Goal: Task Accomplishment & Management: Manage account settings

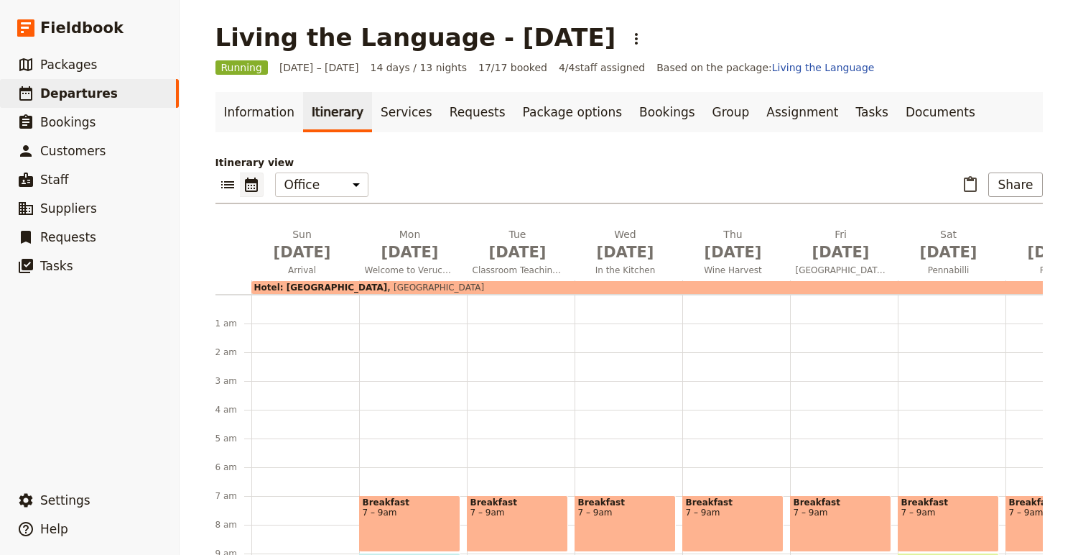
scroll to position [307, 0]
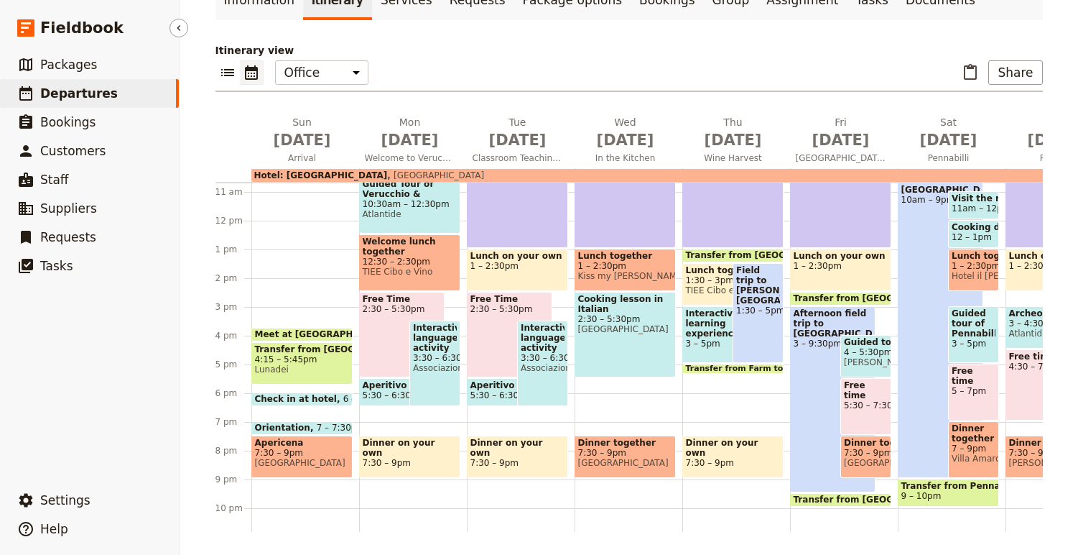
click at [90, 99] on span "Departures" at bounding box center [79, 93] width 78 height 14
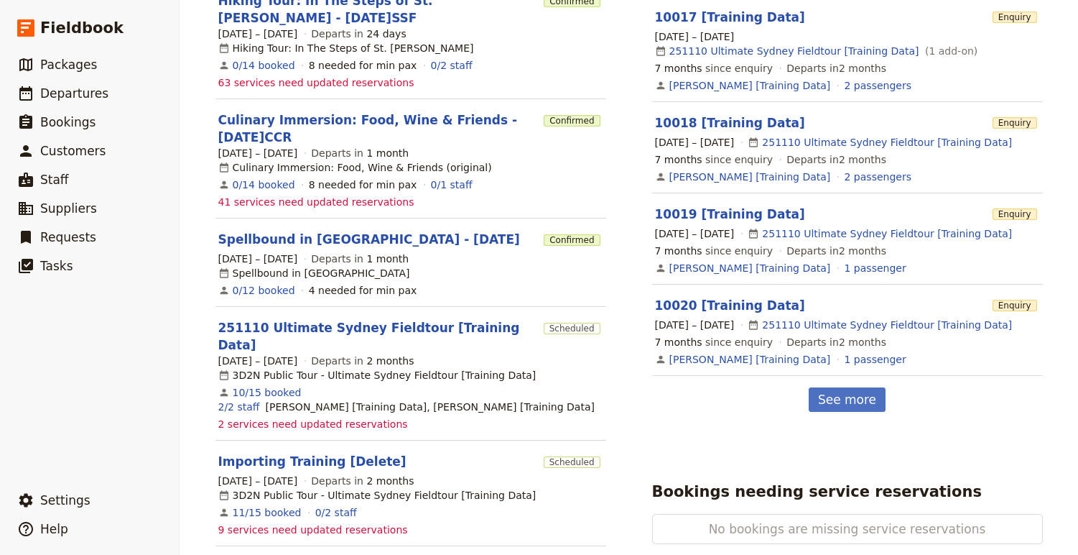
scroll to position [716, 0]
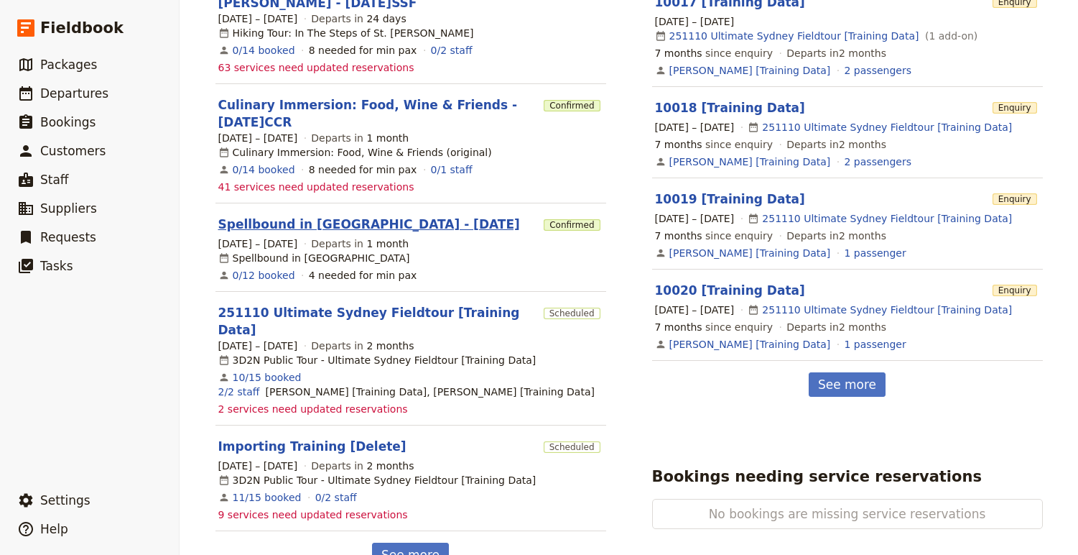
click at [286, 216] on link "Spellbound in [GEOGRAPHIC_DATA] - [DATE]" at bounding box center [369, 224] width 302 height 17
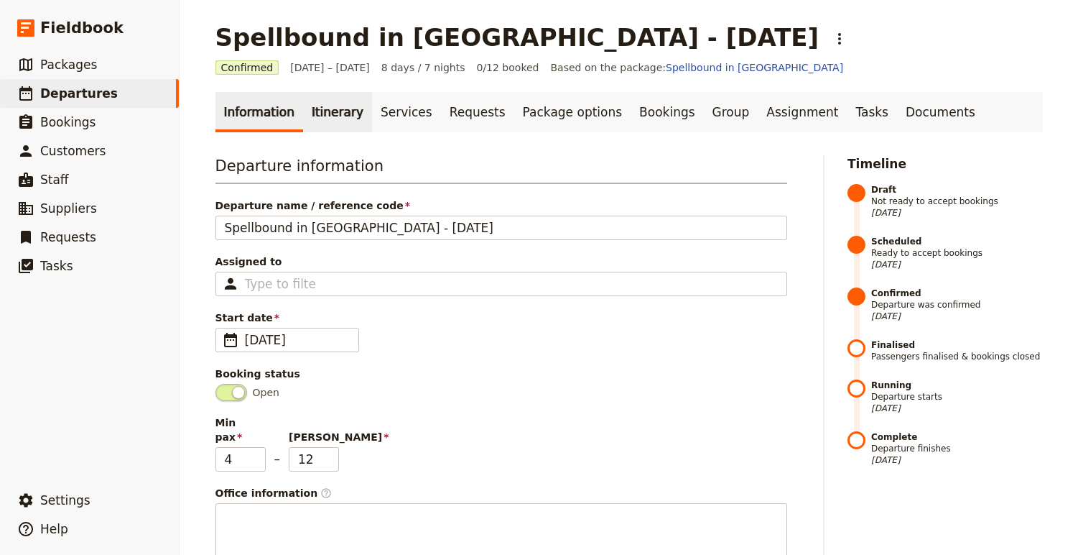
click at [343, 111] on link "Itinerary" at bounding box center [337, 112] width 69 height 40
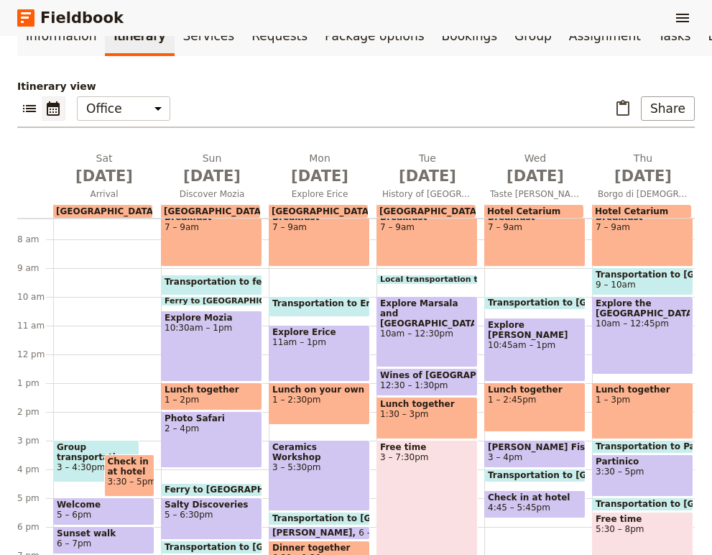
scroll to position [210, 0]
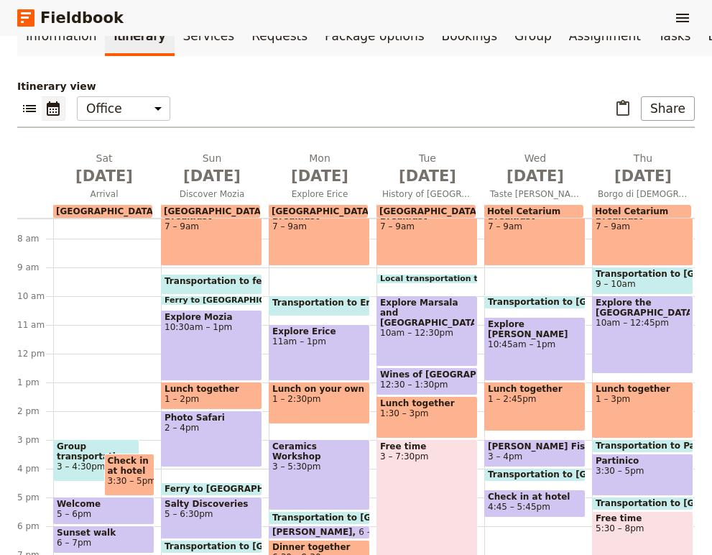
click at [418, 379] on span "12:30 – 1:30pm" at bounding box center [414, 384] width 68 height 10
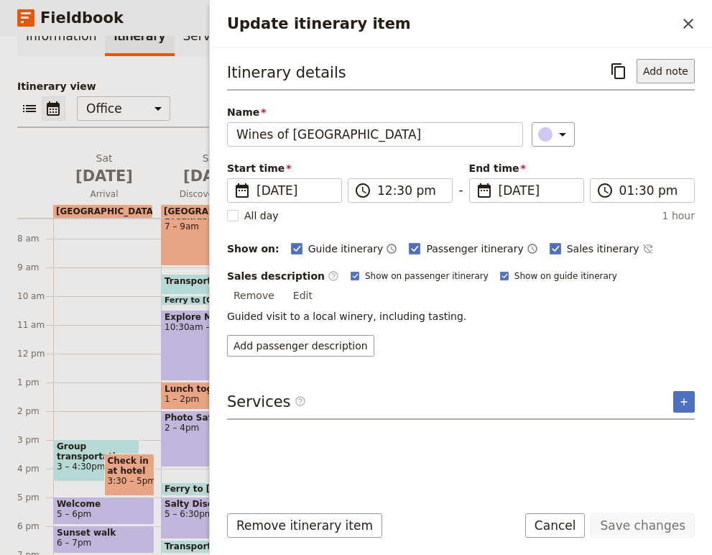
click at [669, 65] on button "Add note" at bounding box center [666, 71] width 58 height 24
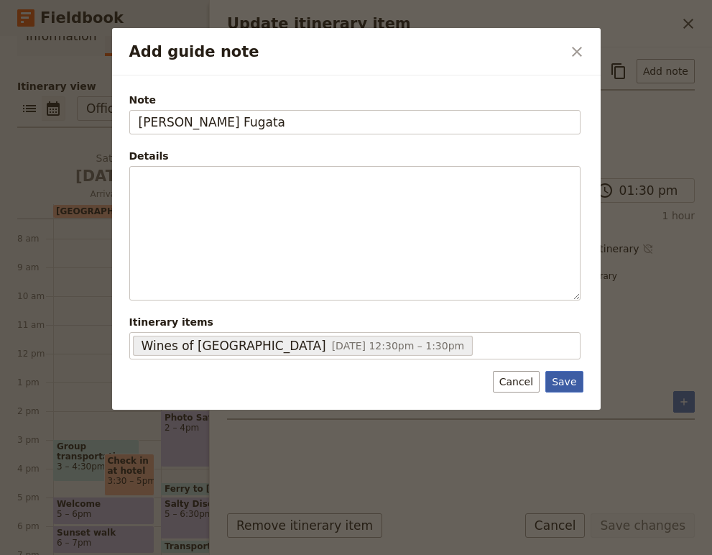
type input "Dona Fugata"
click at [573, 382] on button "Save" at bounding box center [563, 382] width 37 height 22
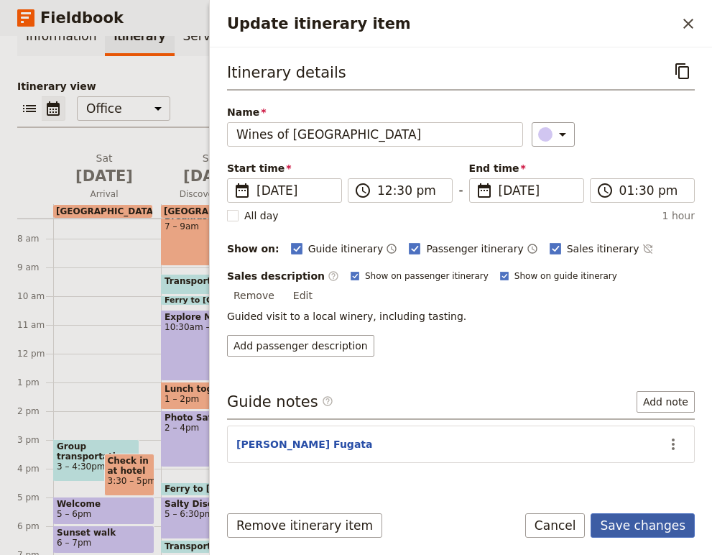
click at [636, 522] on button "Save changes" at bounding box center [643, 525] width 104 height 24
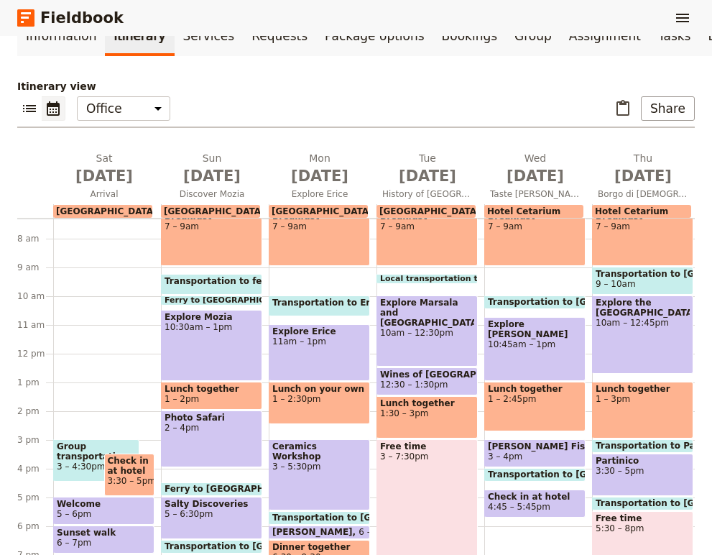
click at [415, 329] on div "Explore Marsala and Archeological Park 10am – 12:30pm" at bounding box center [426, 330] width 101 height 71
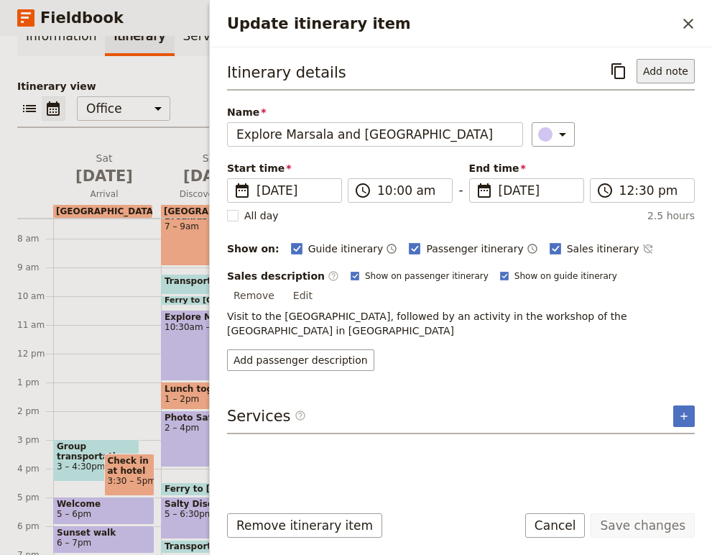
click at [657, 72] on button "Add note" at bounding box center [666, 71] width 58 height 24
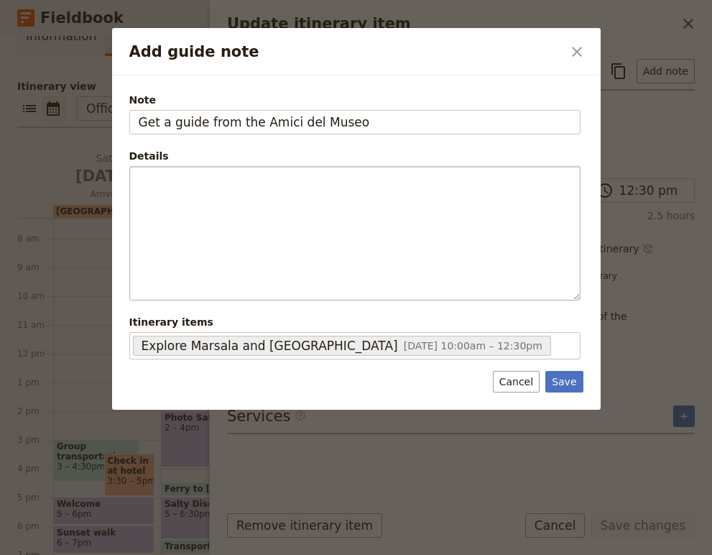
type input "Get a guide from the Amici del Museo"
click at [545, 371] on button "Save" at bounding box center [563, 382] width 37 height 22
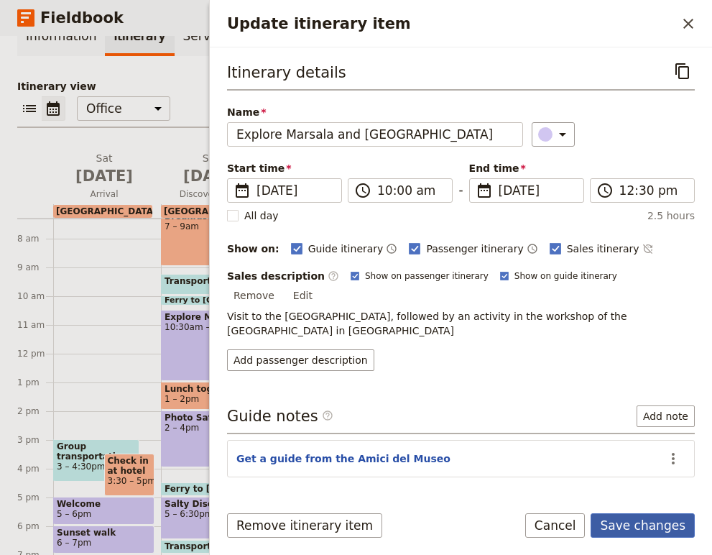
click at [648, 531] on button "Save changes" at bounding box center [643, 525] width 104 height 24
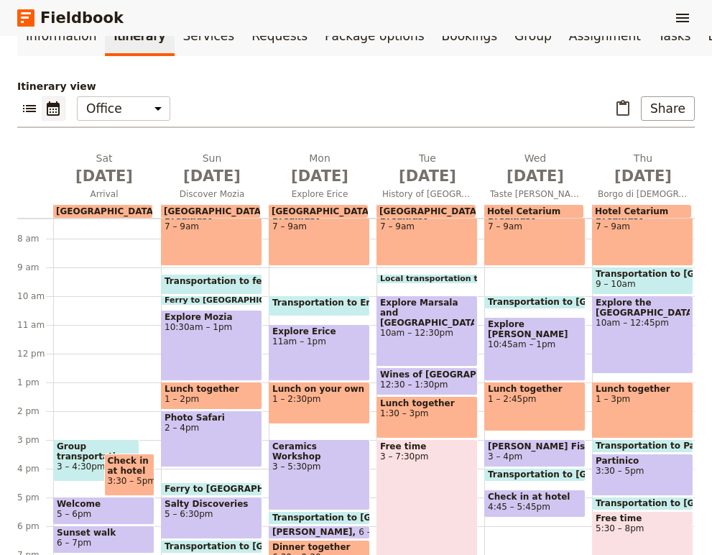
click at [448, 409] on span "1:30 – 3pm" at bounding box center [427, 413] width 94 height 10
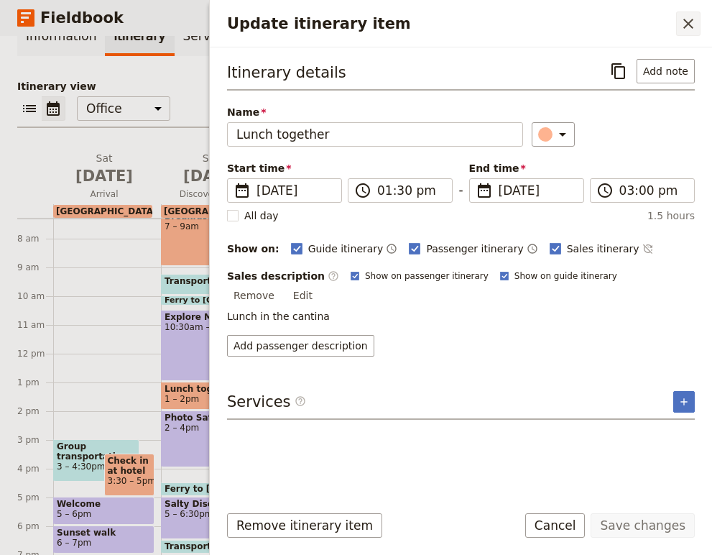
click at [690, 19] on icon "Close drawer" at bounding box center [688, 23] width 17 height 17
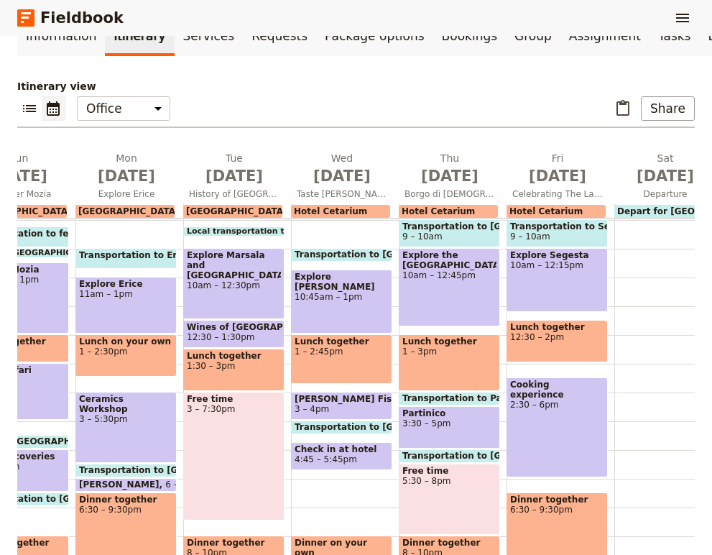
scroll to position [241, 0]
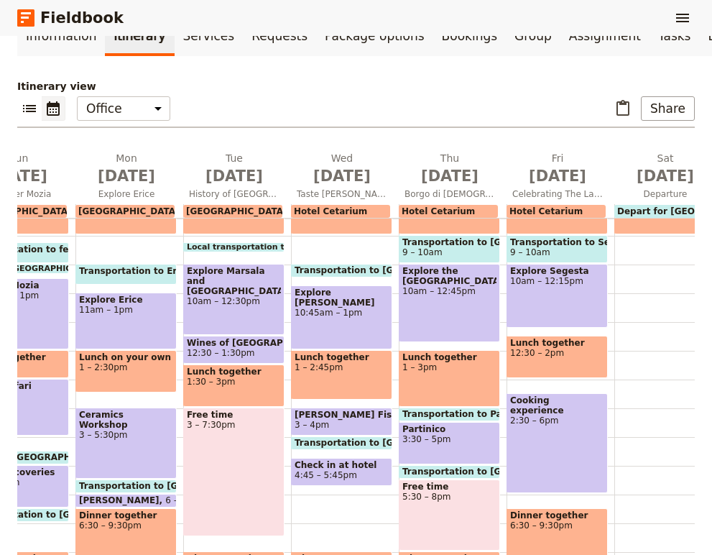
click at [464, 251] on span "9 – 10am" at bounding box center [449, 252] width 94 height 10
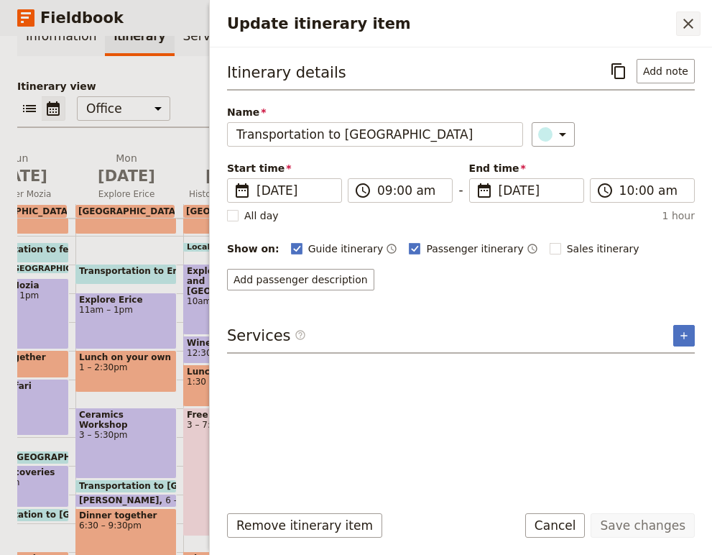
click at [682, 27] on icon "Close drawer" at bounding box center [688, 23] width 17 height 17
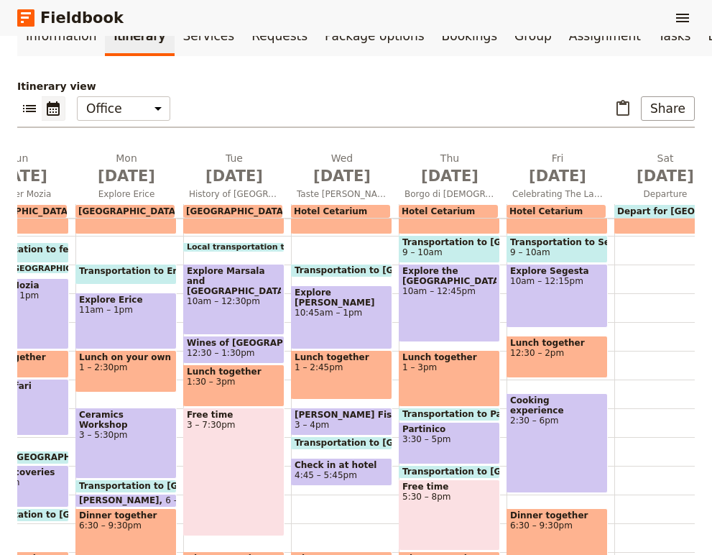
click at [462, 374] on div "Lunch together 1 – 3pm" at bounding box center [449, 378] width 101 height 57
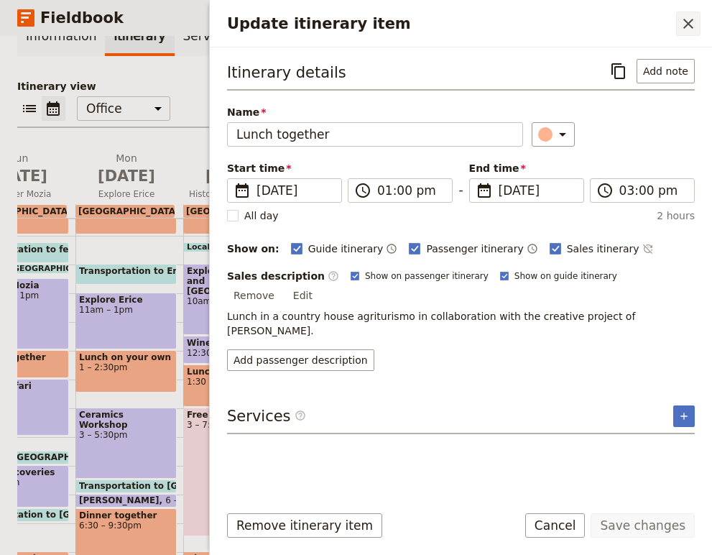
click at [688, 22] on icon "Close drawer" at bounding box center [688, 23] width 17 height 17
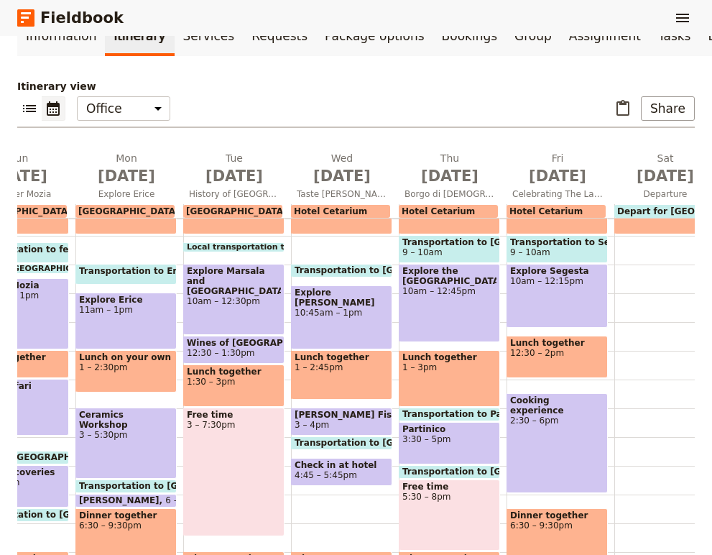
click at [441, 371] on span "1 – 3pm" at bounding box center [449, 367] width 94 height 10
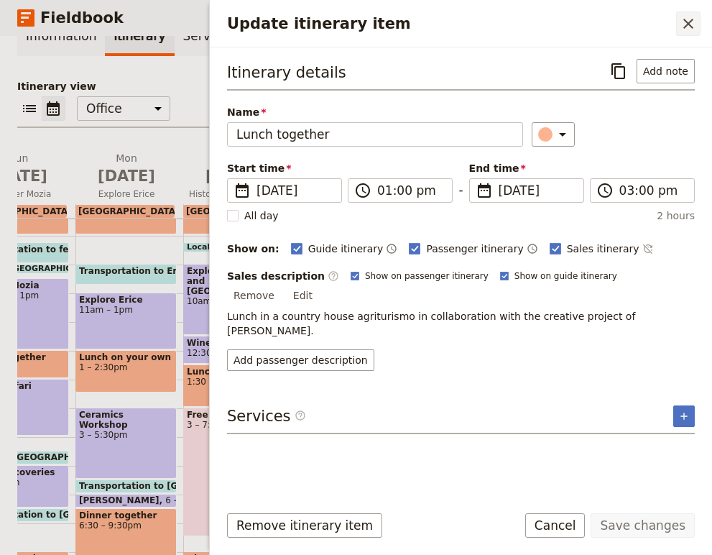
click at [693, 22] on icon "Close drawer" at bounding box center [688, 23] width 17 height 17
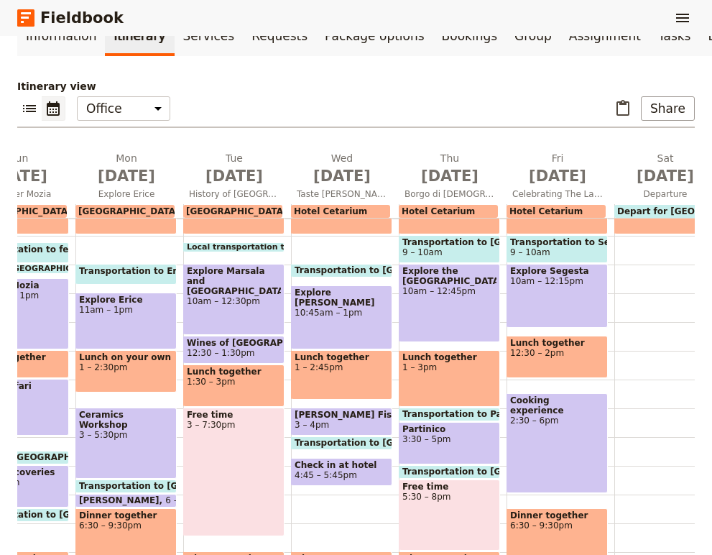
click at [433, 366] on span "1 – 3pm" at bounding box center [449, 367] width 94 height 10
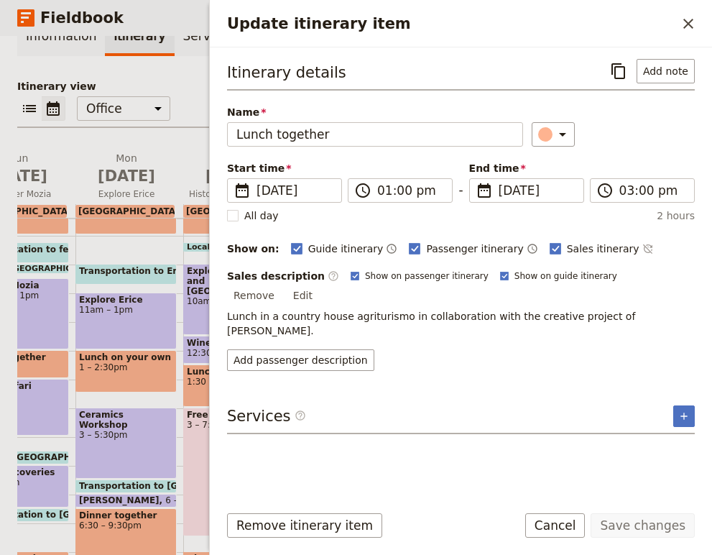
click at [251, 309] on p "Lunch in a country house agriturismo in collaboration with the creative project…" at bounding box center [461, 323] width 468 height 29
click at [319, 285] on button "Edit" at bounding box center [303, 296] width 32 height 22
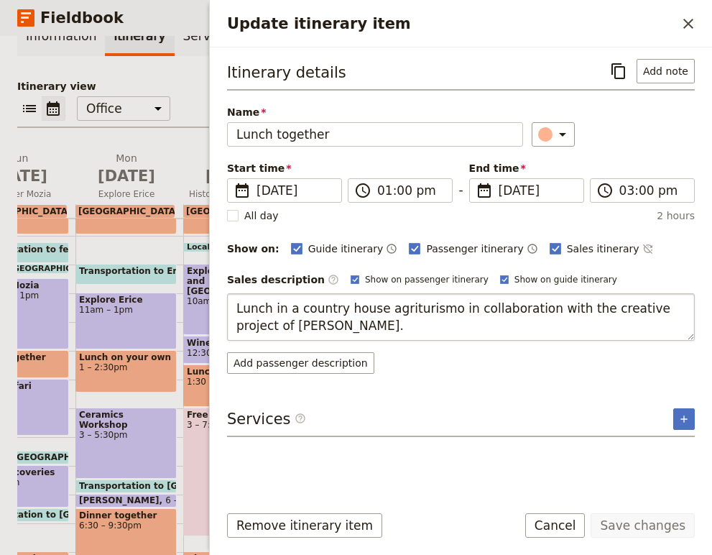
click at [267, 308] on textarea "Lunch in a country house agriturismo in collaboration with the creative project…" at bounding box center [461, 316] width 468 height 47
click at [685, 29] on icon "Close drawer" at bounding box center [688, 23] width 17 height 17
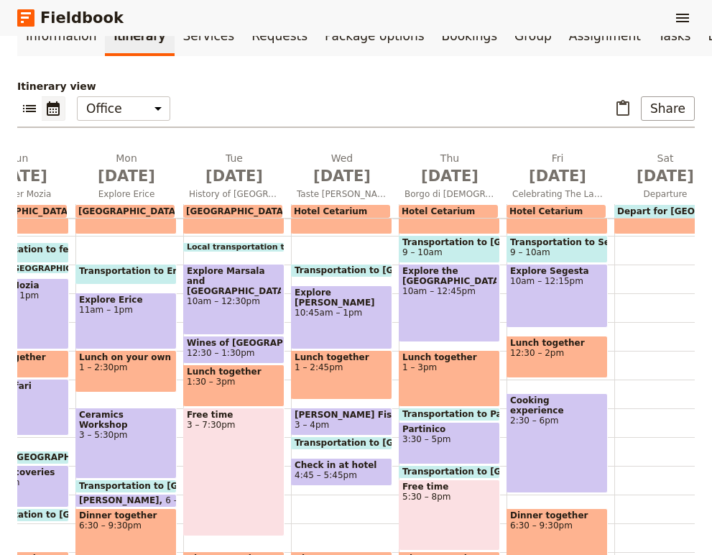
click at [463, 361] on span "Lunch together" at bounding box center [449, 357] width 94 height 10
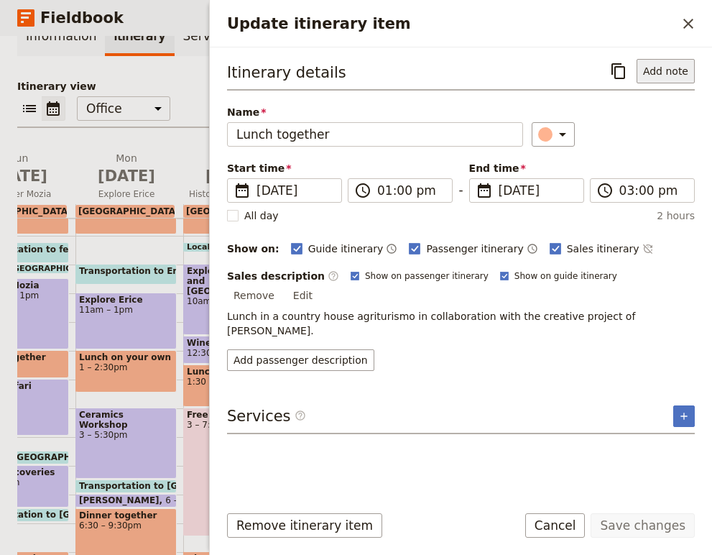
click at [662, 71] on button "Add note" at bounding box center [666, 71] width 58 height 24
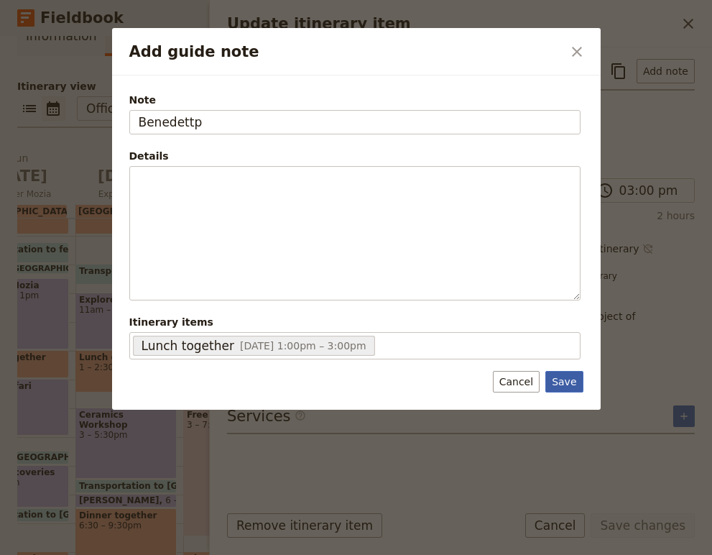
type input "Benedettp"
click at [568, 389] on button "Save" at bounding box center [563, 382] width 37 height 22
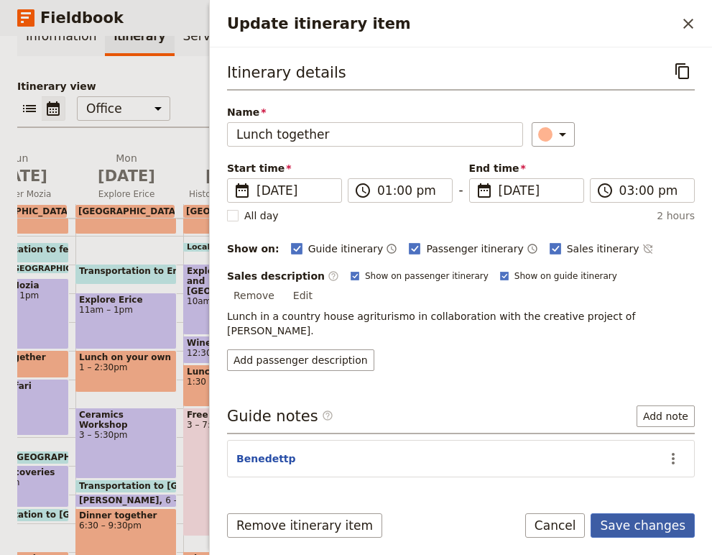
click at [637, 521] on button "Save changes" at bounding box center [643, 525] width 104 height 24
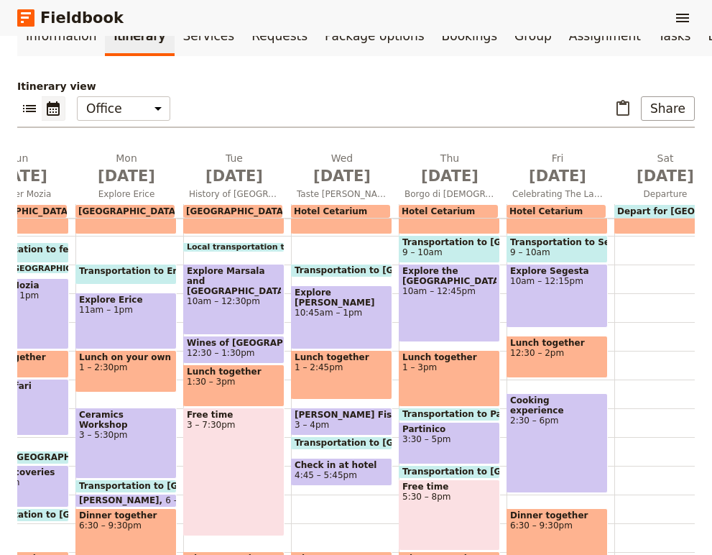
click at [451, 365] on span "1 – 3pm" at bounding box center [449, 367] width 94 height 10
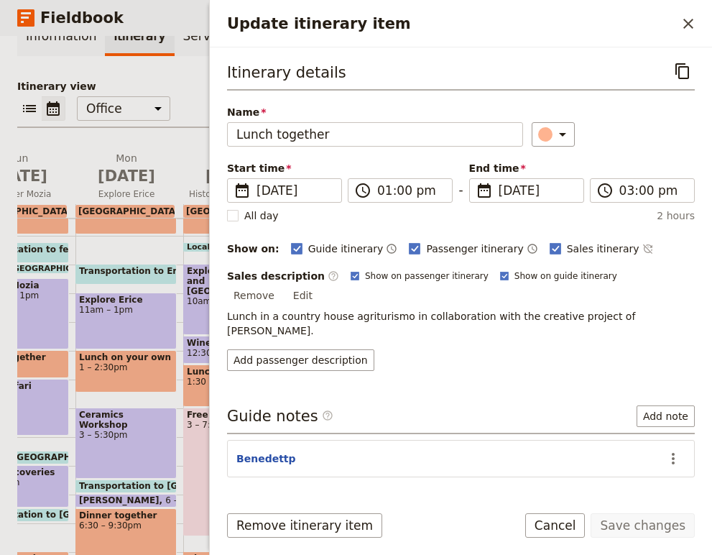
scroll to position [18, 0]
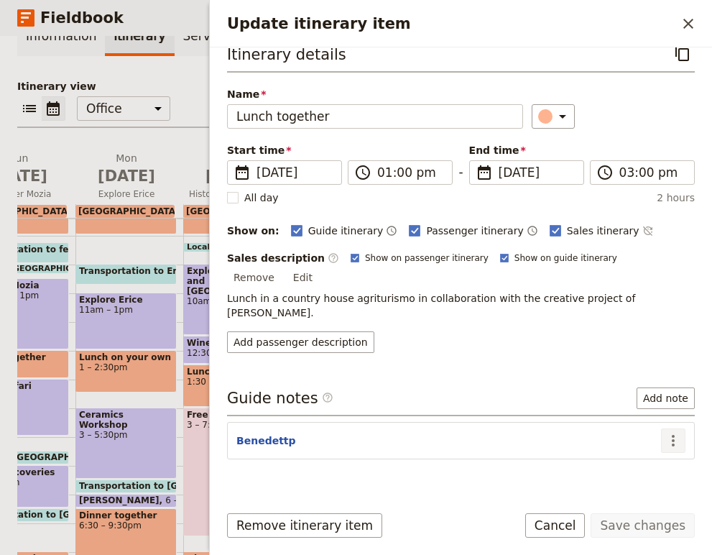
click at [672, 432] on icon "Actions" at bounding box center [673, 440] width 17 height 17
click at [666, 443] on span "Edit note" at bounding box center [642, 441] width 67 height 14
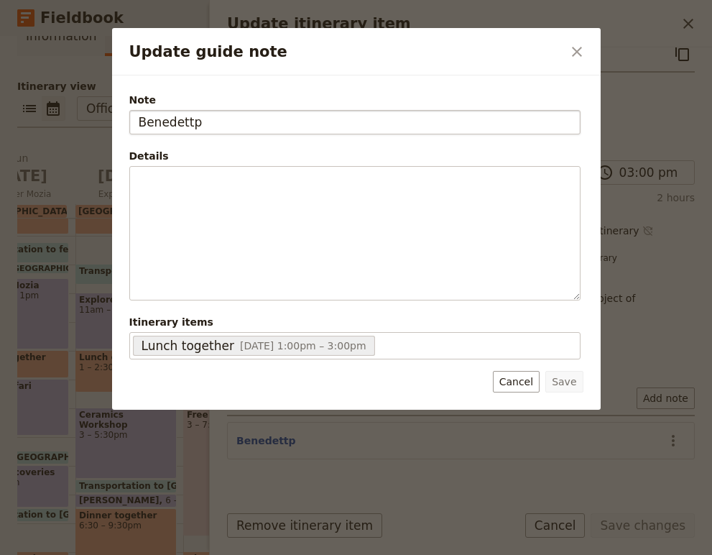
drag, startPoint x: 255, startPoint y: 107, endPoint x: 239, endPoint y: 118, distance: 19.7
click at [239, 118] on div "Note Benedettp" at bounding box center [354, 114] width 451 height 42
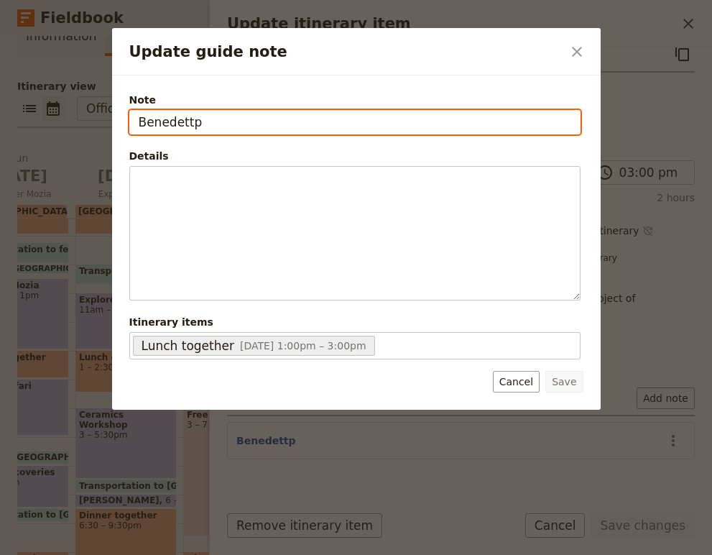
drag, startPoint x: 230, startPoint y: 128, endPoint x: 113, endPoint y: 127, distance: 117.1
click at [112, 127] on div "Note Benedettp Details ​ ​ ​ ​ ​ ​ ​ ​ ​ ​ Itinerary items Lunch together 16 Oc…" at bounding box center [356, 242] width 489 height 334
type input "At the country house of Benedetto"
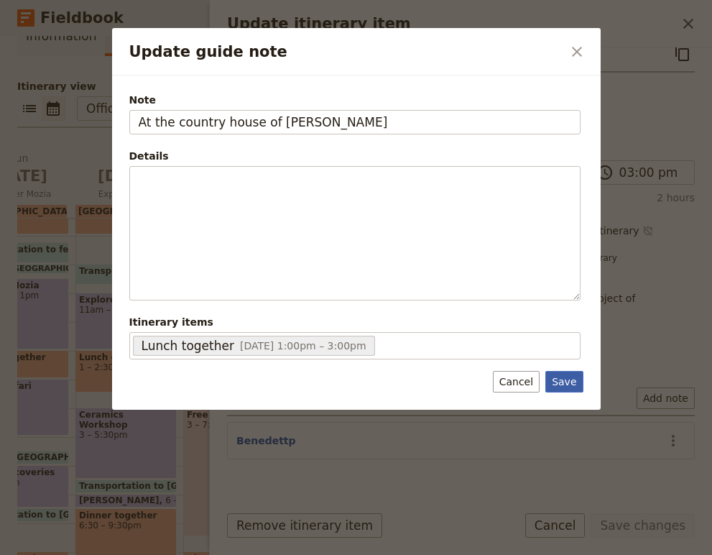
click at [571, 379] on button "Save" at bounding box center [563, 382] width 37 height 22
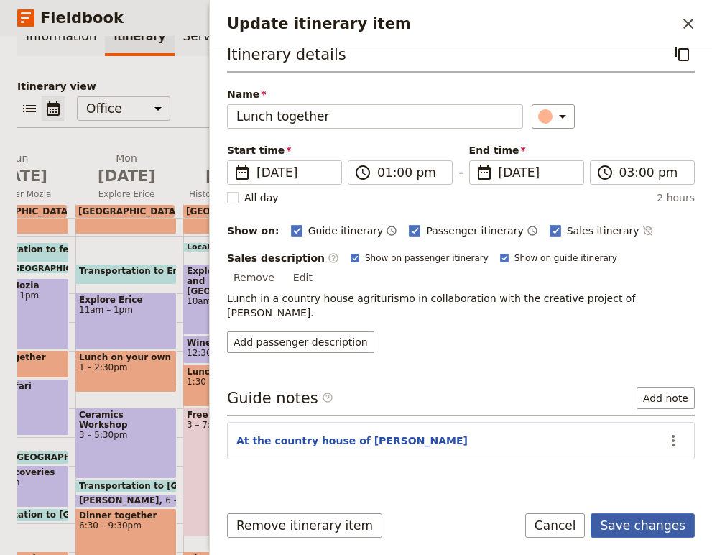
click at [632, 529] on button "Save changes" at bounding box center [643, 525] width 104 height 24
